Goal: Transaction & Acquisition: Purchase product/service

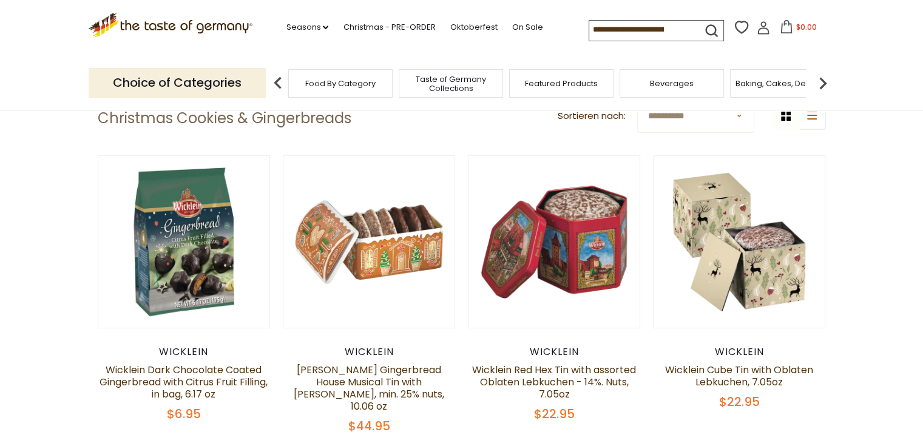
scroll to position [335, 0]
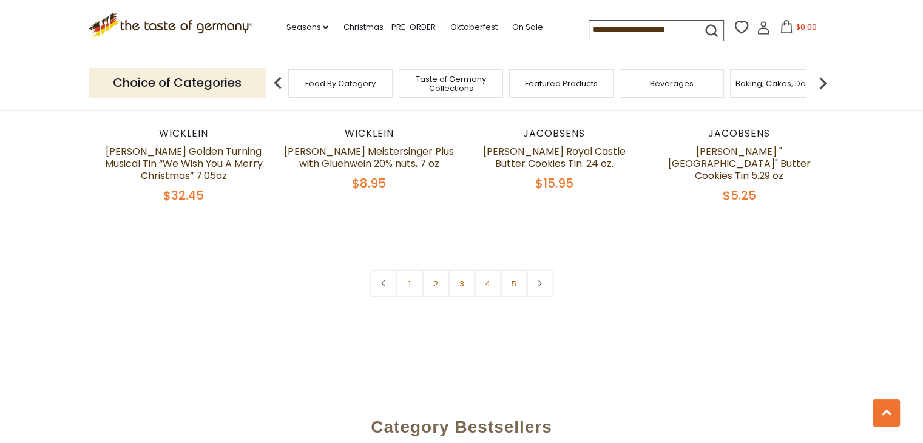
scroll to position [2957, 0]
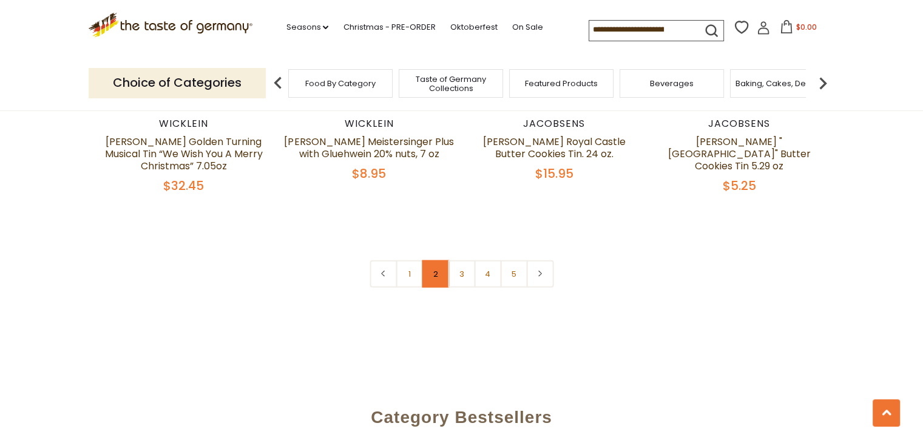
click at [439, 260] on link "2" at bounding box center [435, 273] width 27 height 27
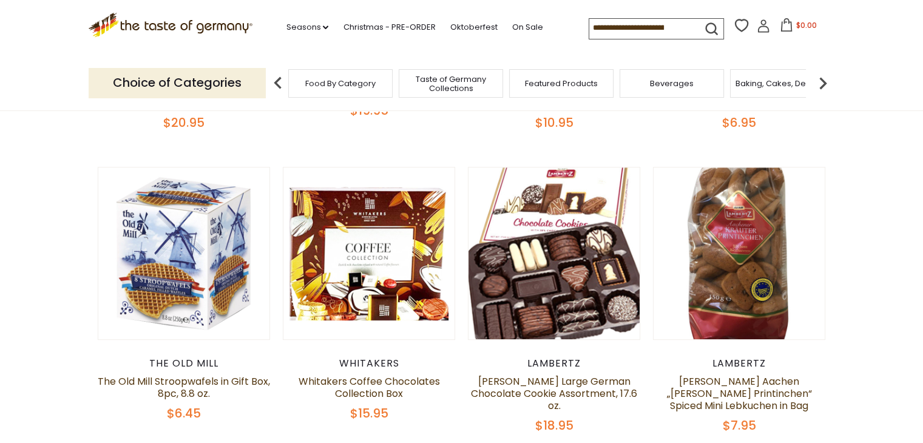
scroll to position [0, 0]
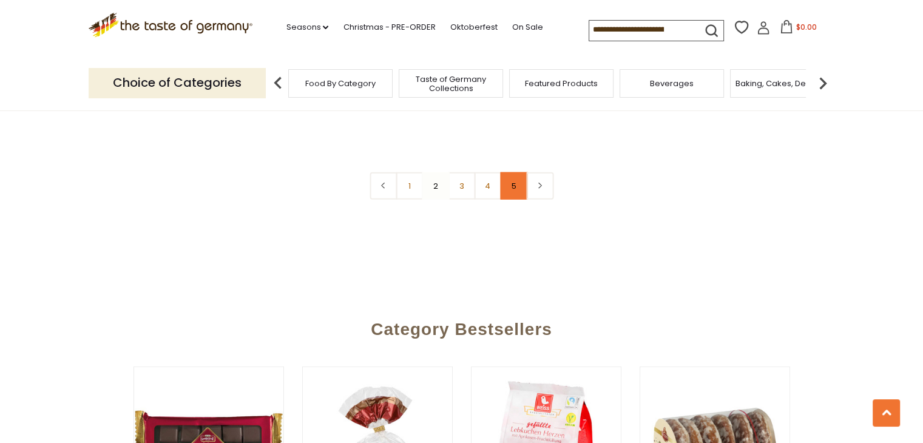
click at [518, 172] on link "5" at bounding box center [513, 185] width 27 height 27
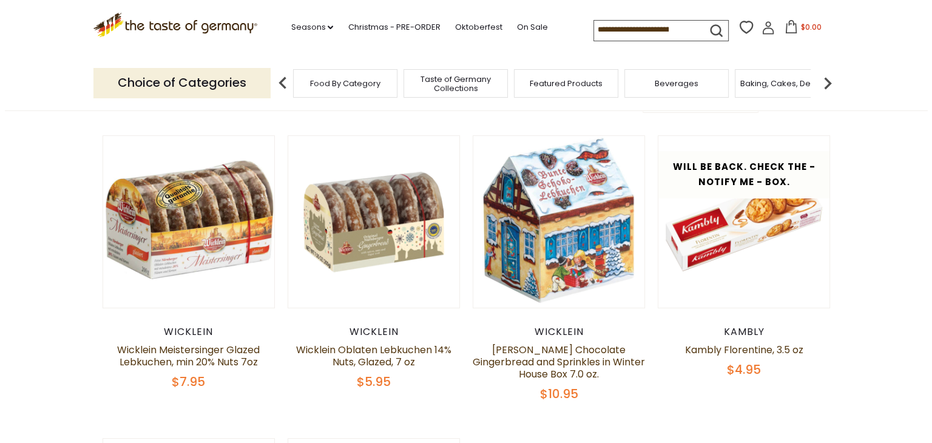
scroll to position [328, 0]
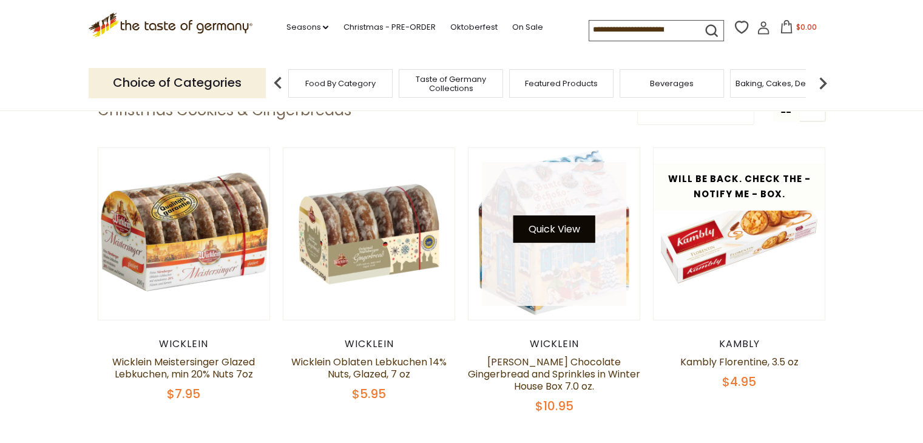
click at [565, 229] on button "Quick View" at bounding box center [554, 228] width 82 height 27
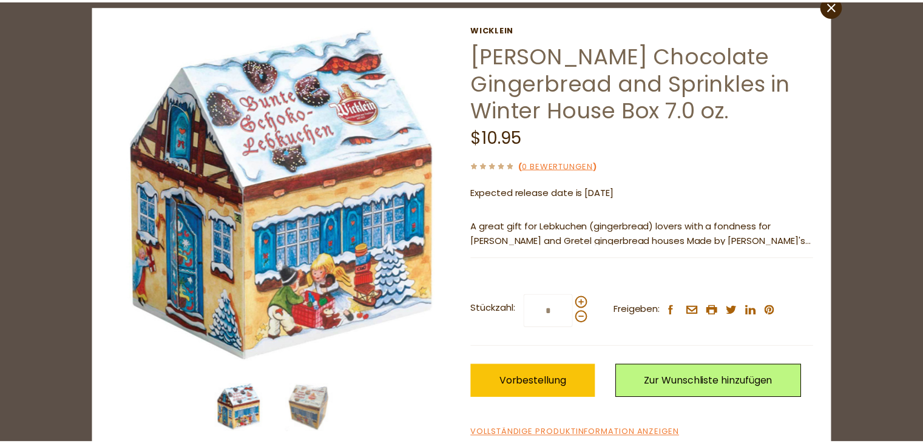
scroll to position [59, 0]
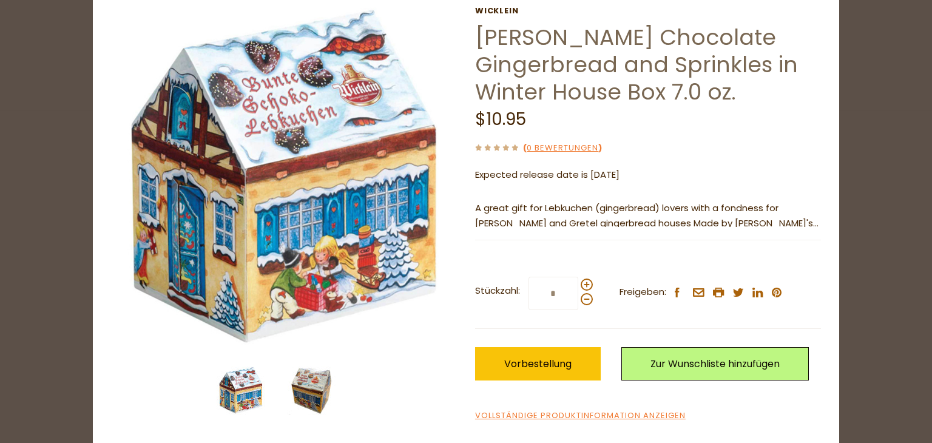
click at [292, 389] on img at bounding box center [312, 390] width 49 height 49
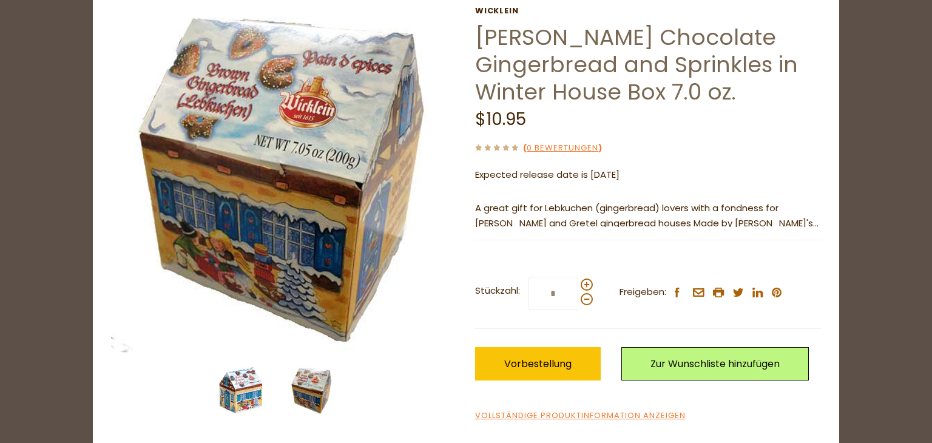
click at [219, 380] on img at bounding box center [241, 390] width 49 height 49
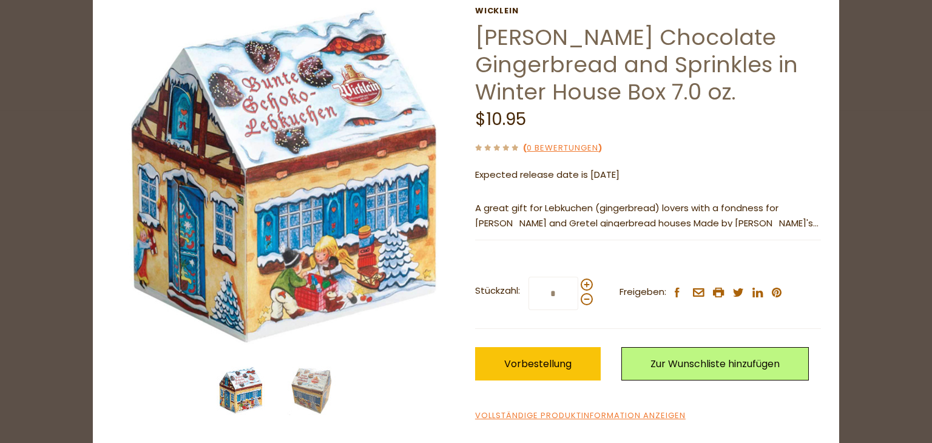
click at [849, 40] on div "close [PERSON_NAME] [PERSON_NAME] Chocolate Gingerbread and Sprinkles in Winter…" at bounding box center [466, 221] width 932 height 443
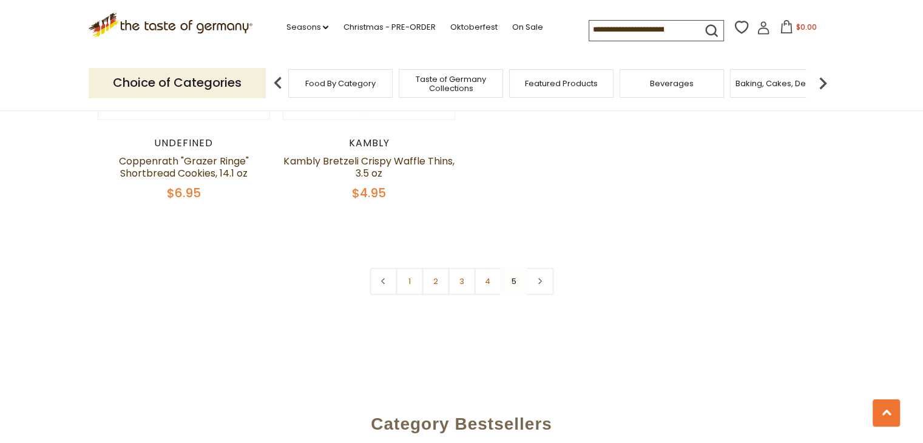
scroll to position [920, 0]
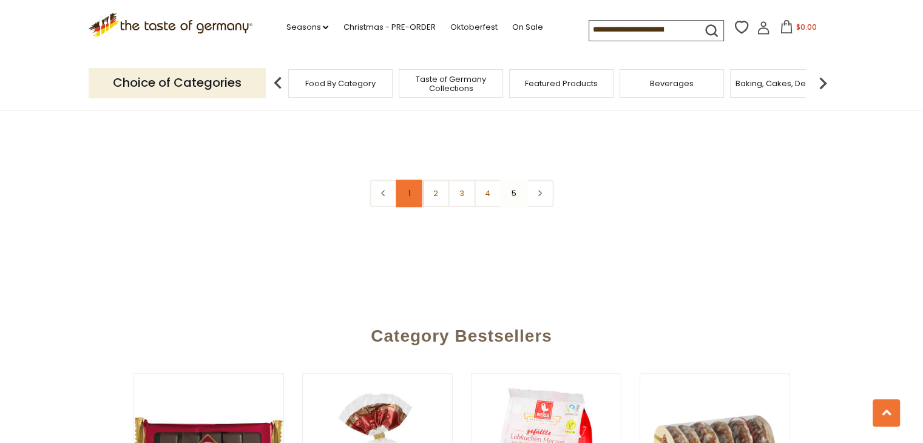
click at [402, 196] on link "1" at bounding box center [409, 193] width 27 height 27
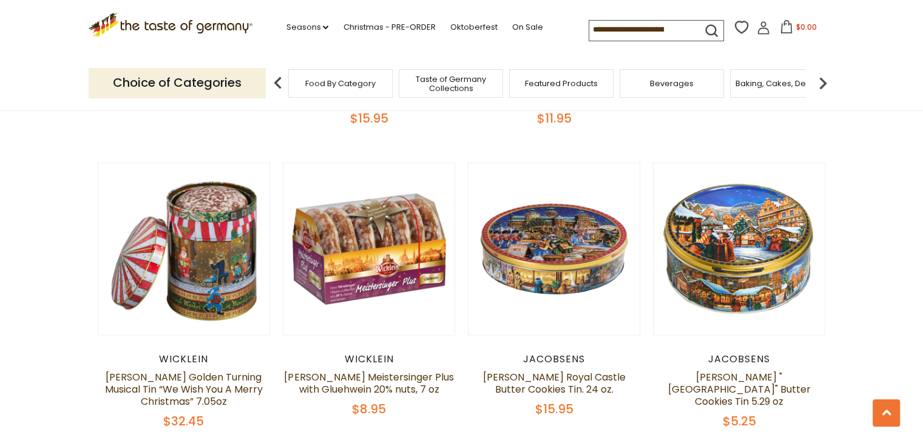
scroll to position [2755, 0]
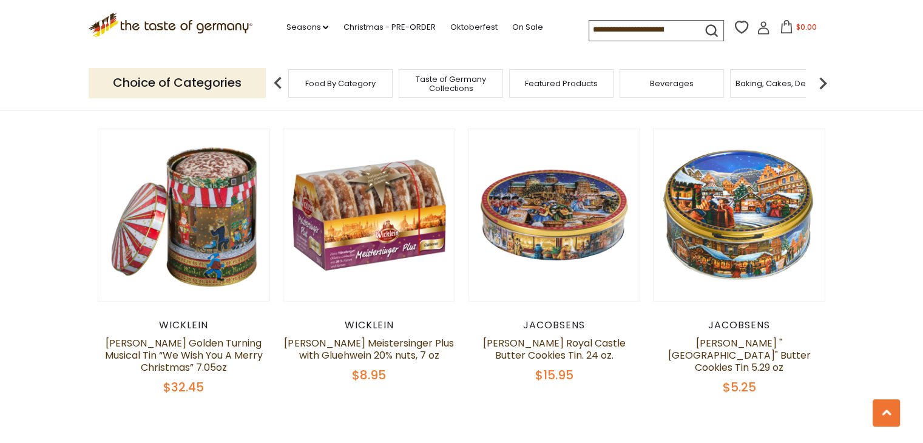
click at [452, 39] on div "Seasons dropdown_arrow Alle Seasons Recipes Game Day [DATE] [DATE] [DATE][PERSO…" at bounding box center [420, 28] width 336 height 24
